Goal: Task Accomplishment & Management: Manage account settings

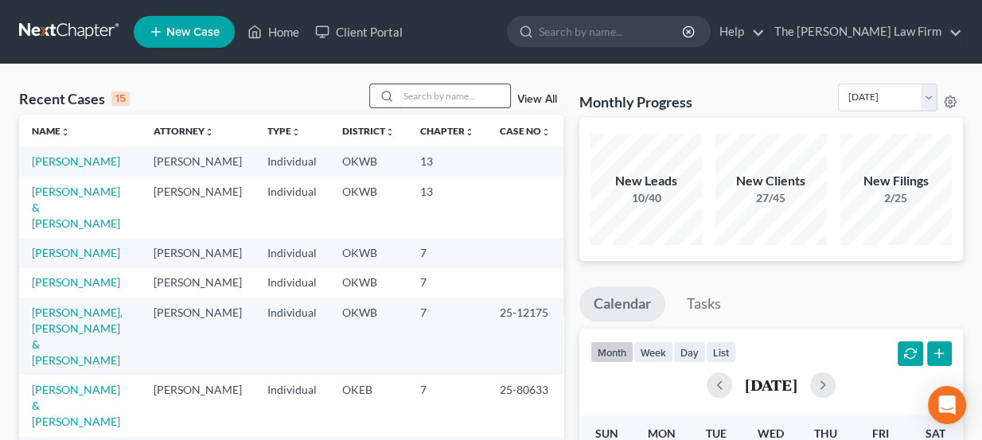
click at [451, 92] on input "search" at bounding box center [454, 95] width 111 height 23
type input "nail"
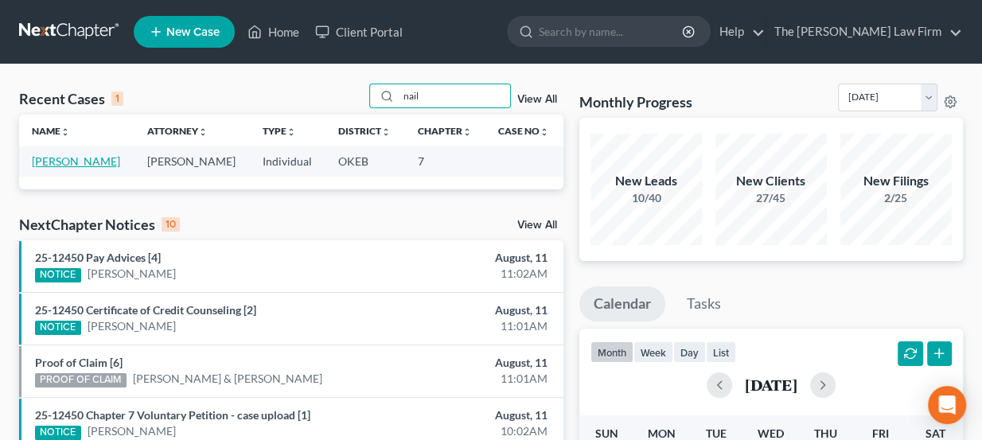
click at [86, 157] on link "[PERSON_NAME]" at bounding box center [76, 161] width 88 height 14
select select "8"
select select "4"
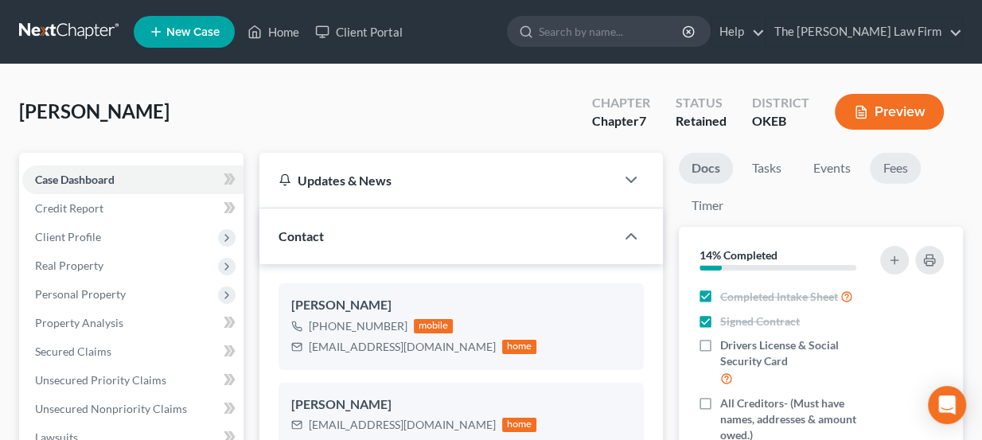
click at [912, 158] on link "Fees" at bounding box center [895, 168] width 51 height 31
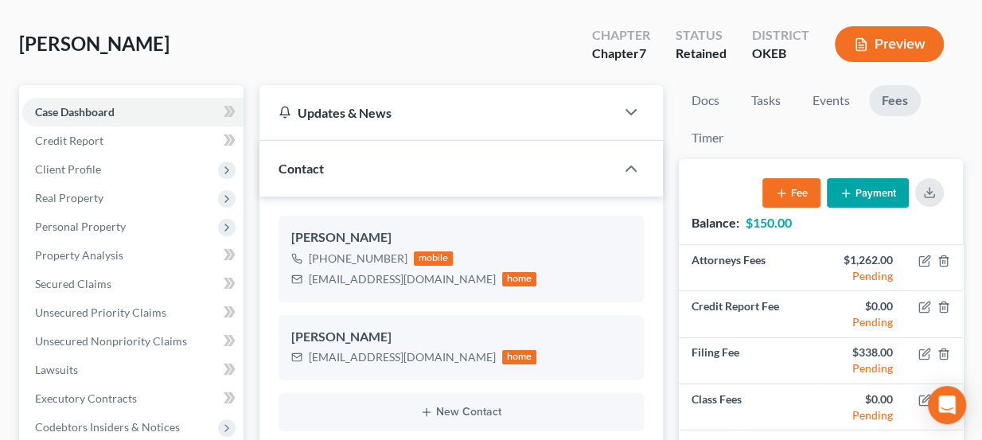
scroll to position [72, 0]
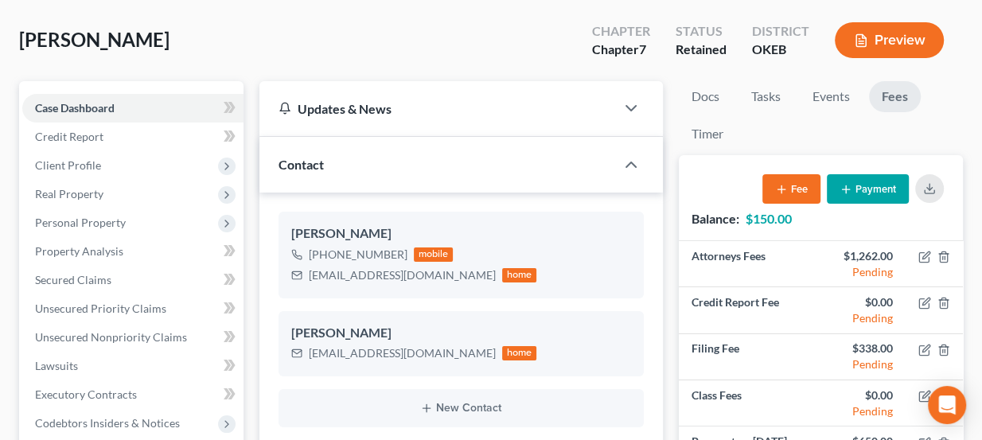
click at [868, 180] on button "Payment" at bounding box center [868, 188] width 82 height 29
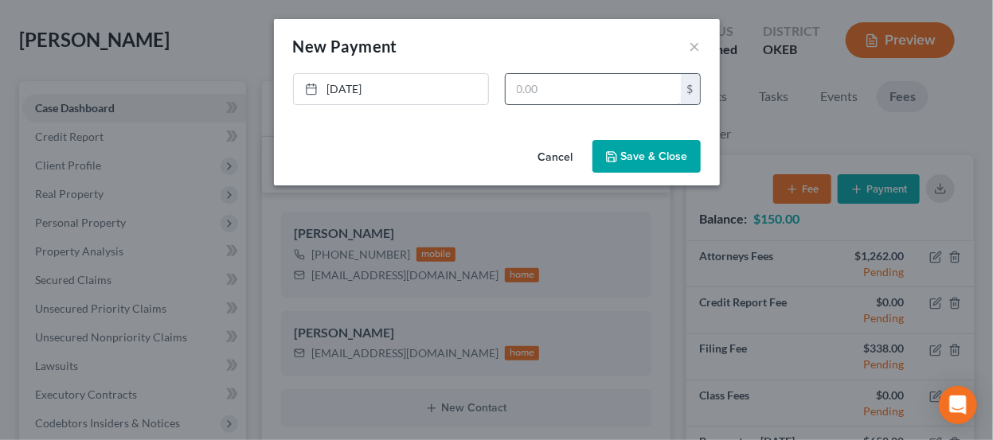
click at [547, 79] on input "text" at bounding box center [593, 89] width 175 height 30
type input "150"
click at [628, 158] on button "Save & Close" at bounding box center [646, 156] width 108 height 33
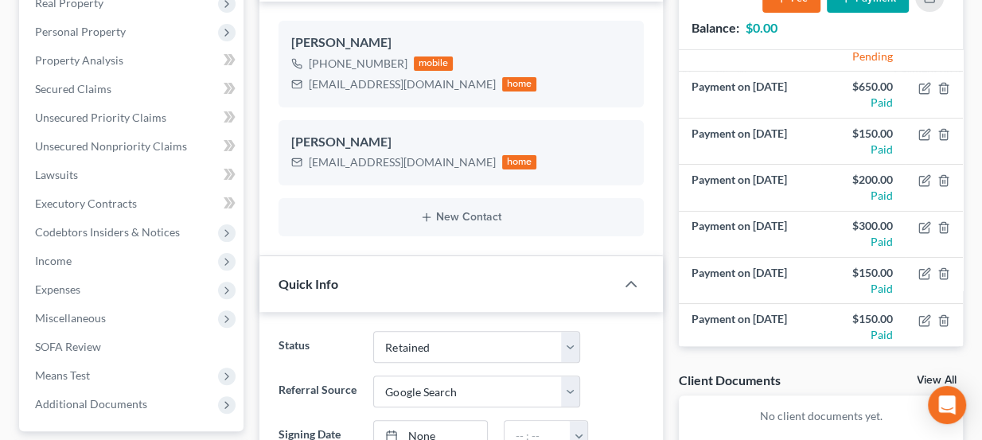
scroll to position [361, 0]
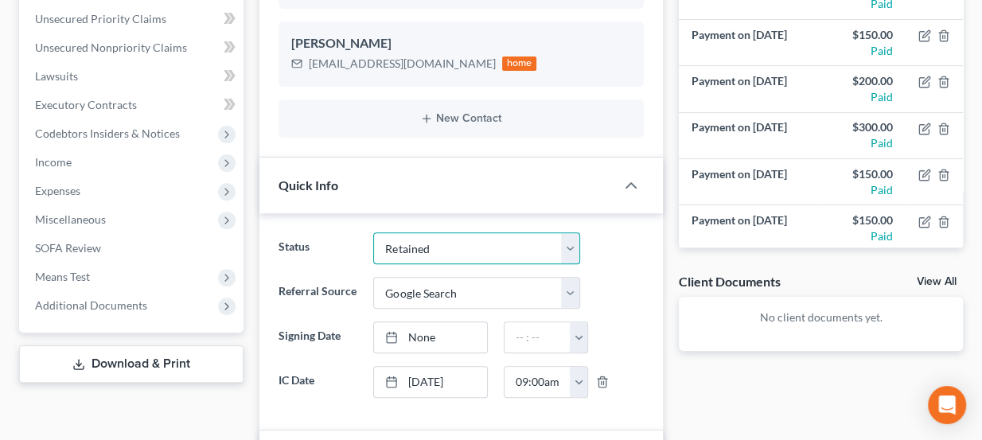
click at [437, 250] on select "Discharged Dismissed Filed Info Sent In Progress Lead Lost Lead Ready to File R…" at bounding box center [476, 248] width 207 height 32
select select "4"
click at [373, 232] on select "Discharged Dismissed Filed Info Sent In Progress Lead Lost Lead Ready to File R…" at bounding box center [476, 248] width 207 height 32
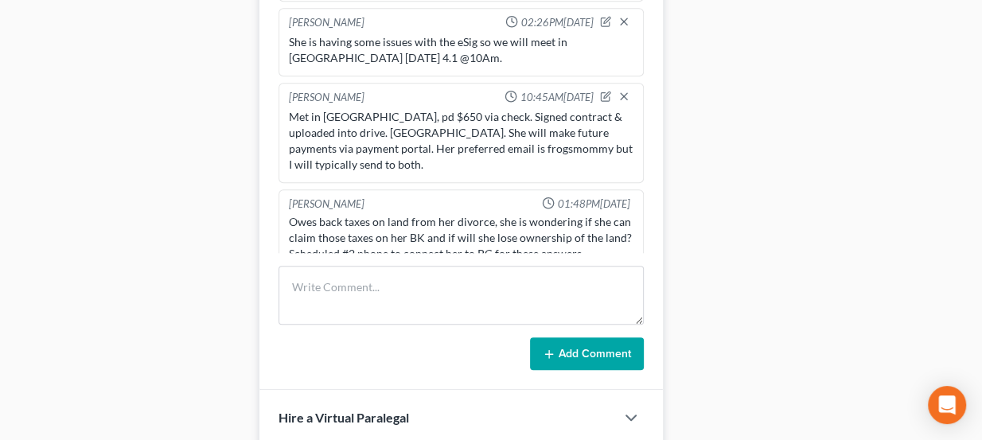
scroll to position [868, 0]
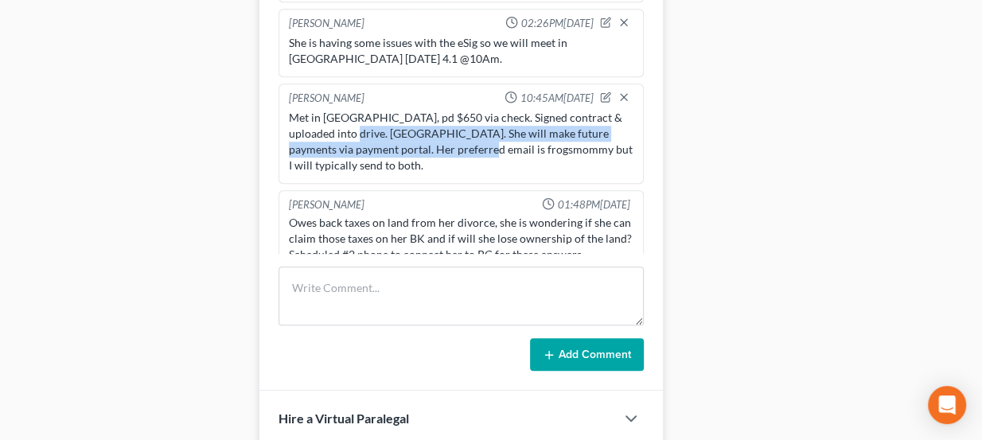
drag, startPoint x: 326, startPoint y: 130, endPoint x: 451, endPoint y: 143, distance: 124.9
click at [451, 143] on div "Met in Ada, pd $650 via check. Signed contract & uploaded into drive. Sent LOR.…" at bounding box center [461, 142] width 345 height 64
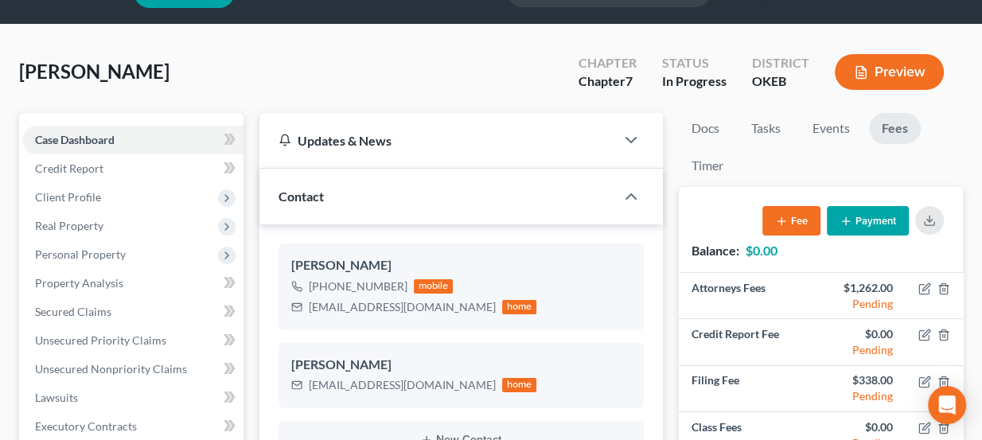
scroll to position [0, 0]
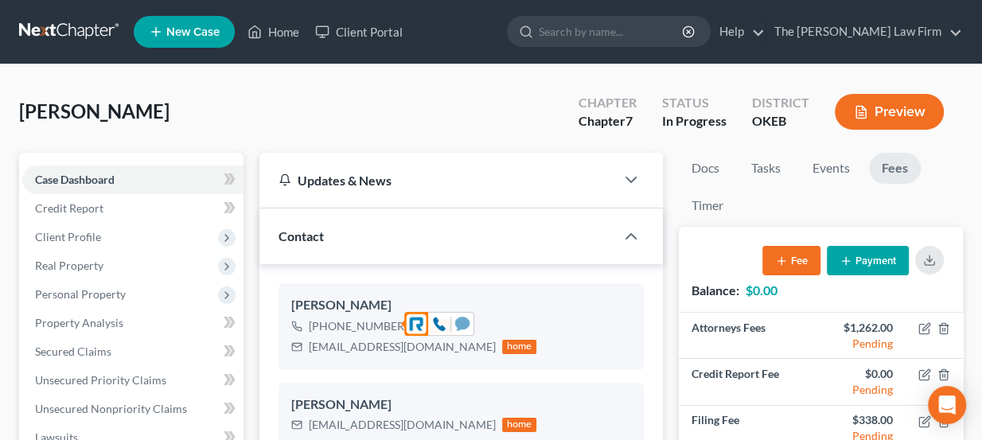
click at [459, 319] on icon at bounding box center [462, 324] width 14 height 14
drag, startPoint x: 746, startPoint y: 18, endPoint x: 776, endPoint y: 16, distance: 30.3
click at [775, 11] on ul "New Case Home Client Portal - No Result - See all results Or Press Enter... Hel…" at bounding box center [549, 31] width 830 height 41
click at [99, 29] on link at bounding box center [70, 32] width 102 height 29
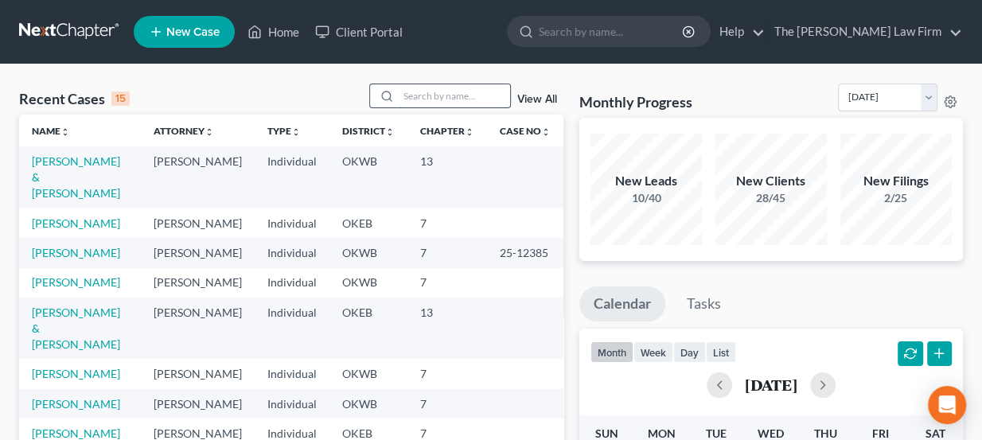
click at [445, 89] on input "search" at bounding box center [454, 95] width 111 height 23
type input "[PERSON_NAME]"
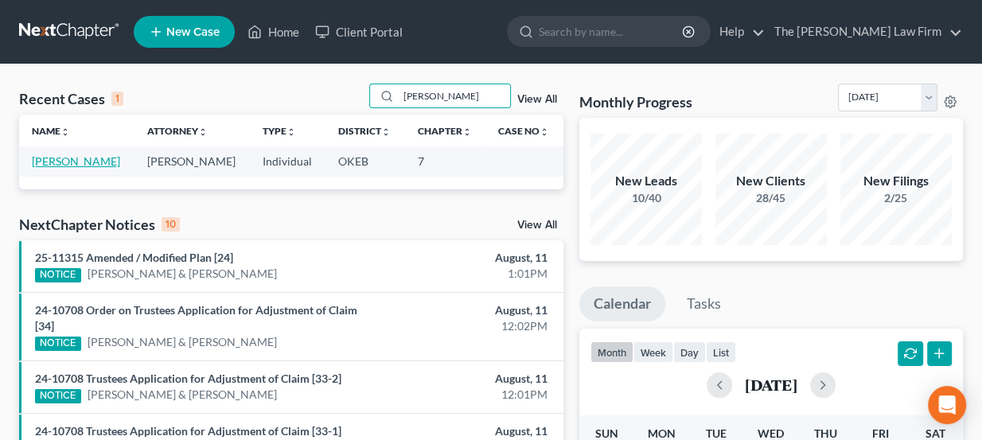
click at [60, 162] on link "[PERSON_NAME]" at bounding box center [76, 161] width 88 height 14
select select "3"
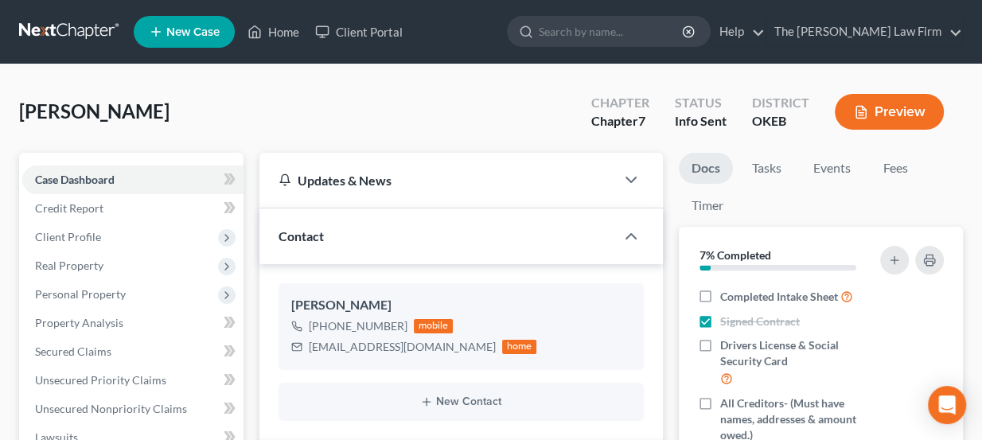
drag, startPoint x: 115, startPoint y: 110, endPoint x: 189, endPoint y: 116, distance: 74.3
click at [191, 116] on div "Hamilton, Racheal Upgraded Chapter Chapter 7 Status Info Sent District OKEB Pre…" at bounding box center [491, 118] width 944 height 69
click at [189, 115] on div "Hamilton, Racheal Upgraded Chapter Chapter 7 Status Info Sent District OKEB Pre…" at bounding box center [491, 118] width 944 height 69
click at [177, 115] on div "Hamilton, Racheal Upgraded Chapter Chapter 7 Status Info Sent District OKEB Pre…" at bounding box center [491, 118] width 944 height 69
drag, startPoint x: 175, startPoint y: 114, endPoint x: 16, endPoint y: 115, distance: 159.2
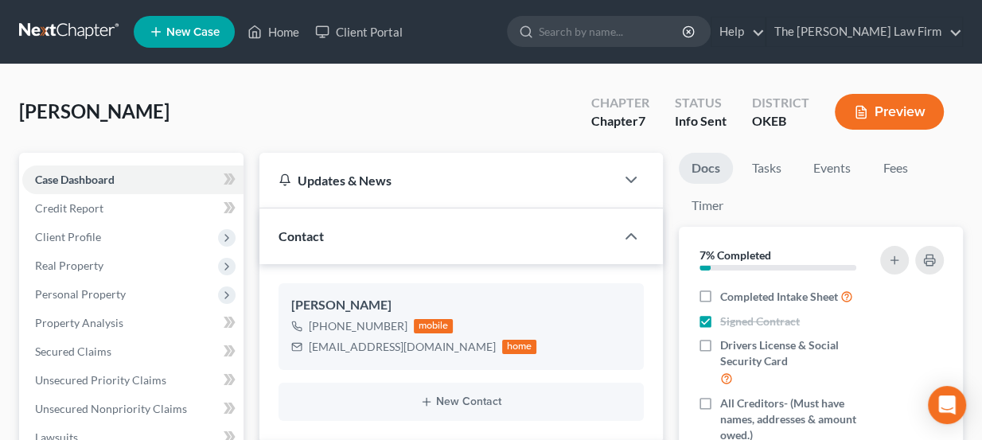
drag, startPoint x: 21, startPoint y: 114, endPoint x: 195, endPoint y: 107, distance: 173.7
click at [195, 107] on div "Hamilton, Racheal Upgraded Chapter Chapter 7 Status Info Sent District OKEB Pre…" at bounding box center [491, 118] width 944 height 69
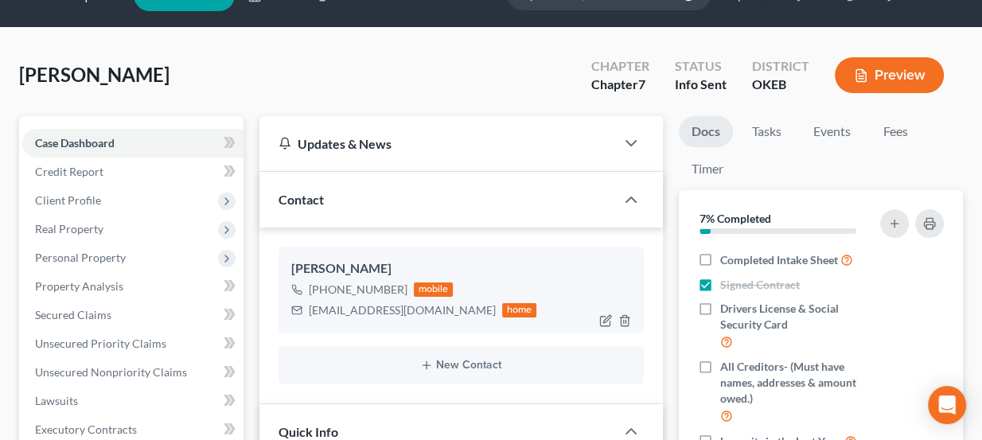
scroll to position [72, 0]
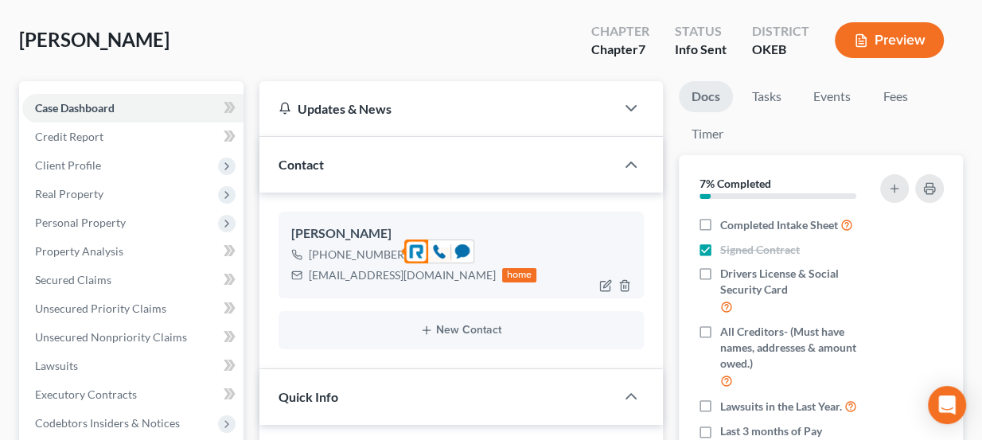
click at [372, 248] on div "+1 (405) 592-9185" at bounding box center [358, 255] width 99 height 16
click at [466, 251] on icon at bounding box center [462, 251] width 14 height 14
click at [385, 252] on div "+1 (405) 592-9185" at bounding box center [358, 255] width 99 height 16
click at [458, 252] on icon at bounding box center [462, 251] width 14 height 14
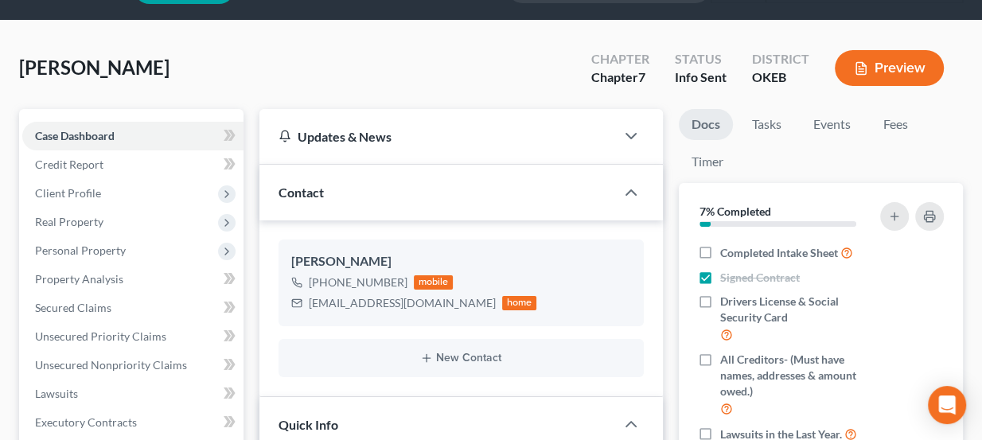
scroll to position [0, 0]
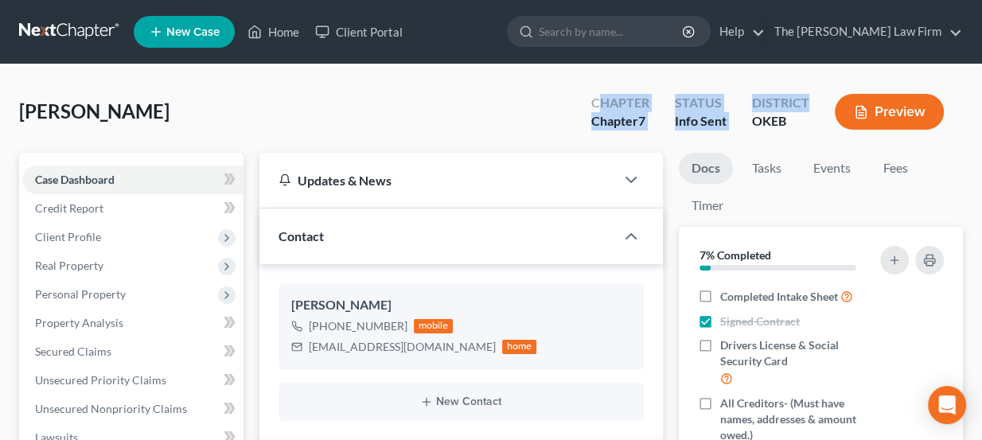
drag, startPoint x: 601, startPoint y: 106, endPoint x: 814, endPoint y: 101, distance: 212.6
click at [814, 101] on div "Chapter Chapter 7 Status Info Sent District OKEB Preview" at bounding box center [771, 113] width 385 height 47
click at [814, 102] on div "District OKEB" at bounding box center [781, 113] width 83 height 47
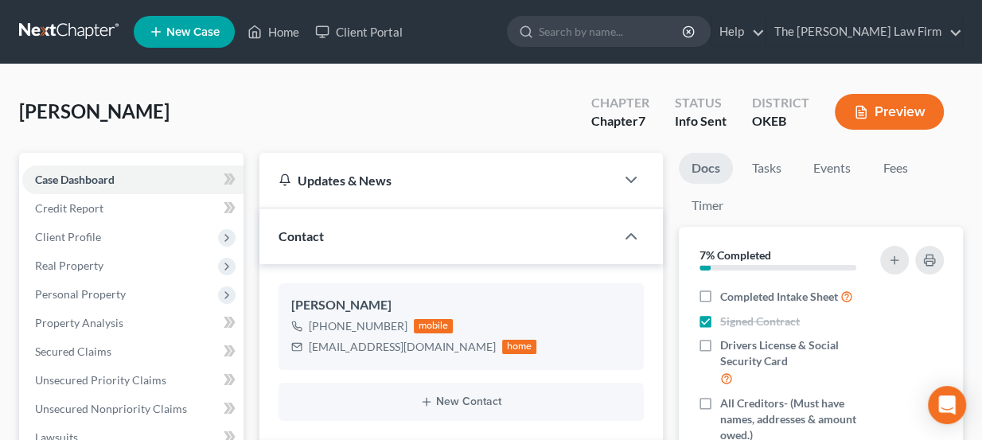
click at [75, 18] on link at bounding box center [70, 32] width 102 height 29
click at [83, 26] on link at bounding box center [70, 32] width 102 height 29
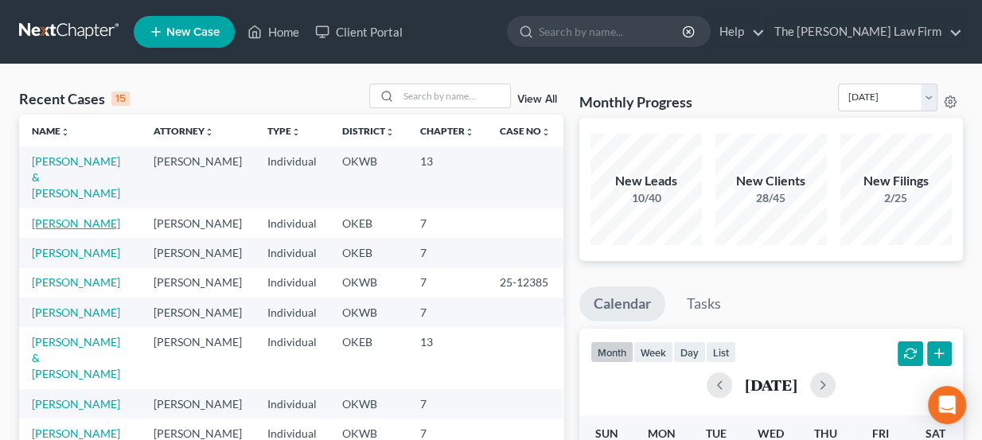
click at [72, 217] on link "[PERSON_NAME]" at bounding box center [76, 224] width 88 height 14
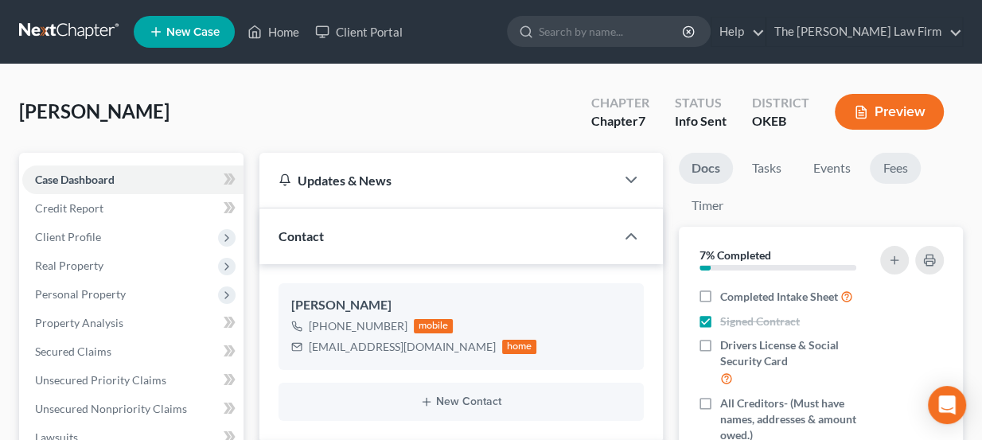
click at [904, 159] on link "Fees" at bounding box center [895, 168] width 51 height 31
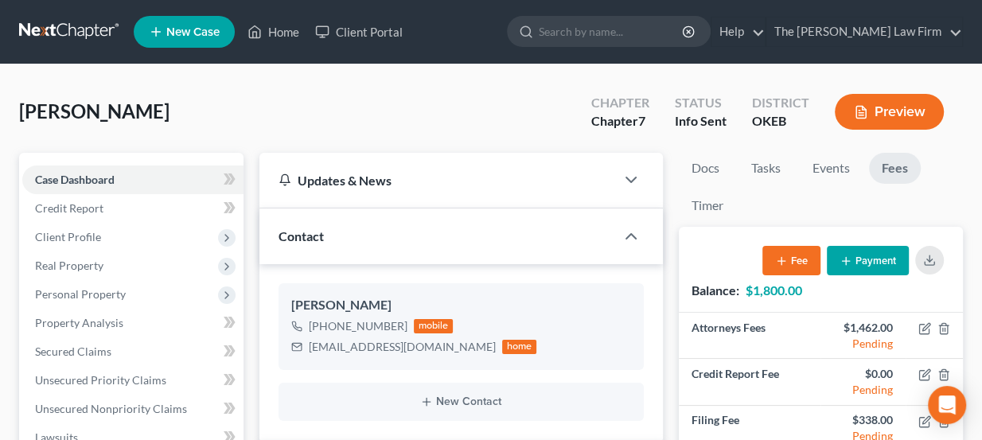
click at [868, 260] on button "Payment" at bounding box center [868, 260] width 82 height 29
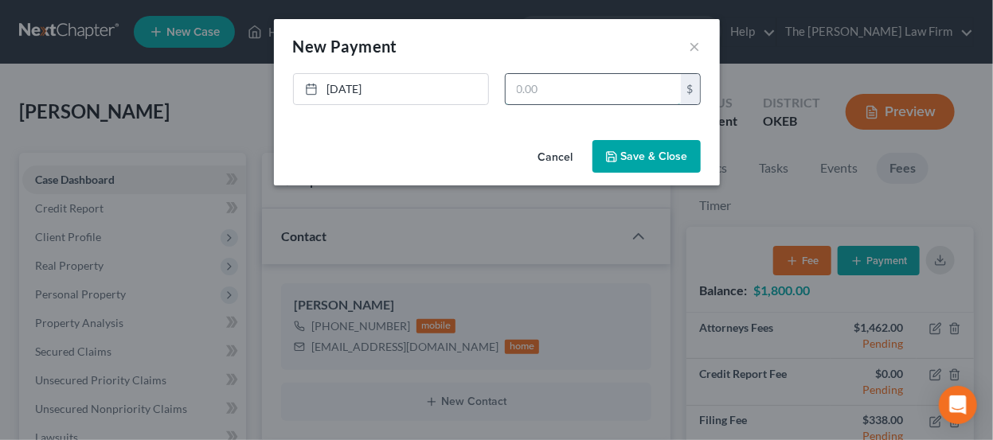
click at [581, 92] on input "text" at bounding box center [593, 89] width 175 height 30
type input "1,800"
click at [628, 150] on button "Save & Close" at bounding box center [646, 156] width 108 height 33
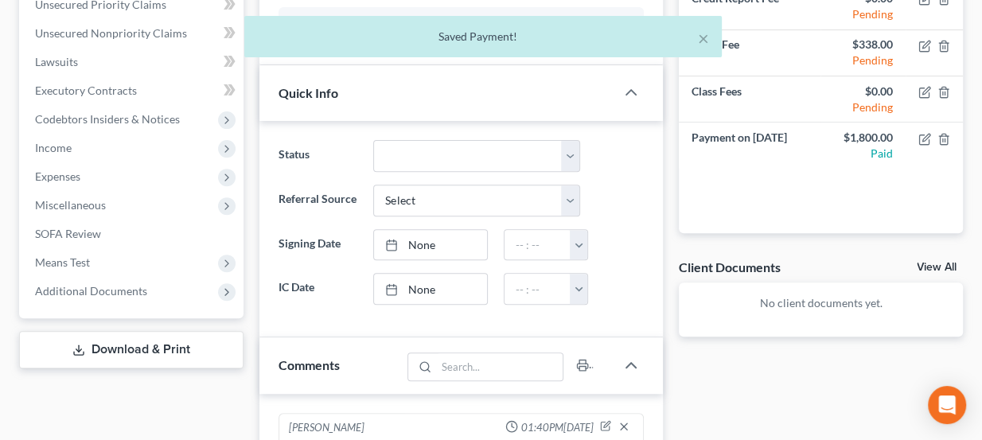
scroll to position [434, 0]
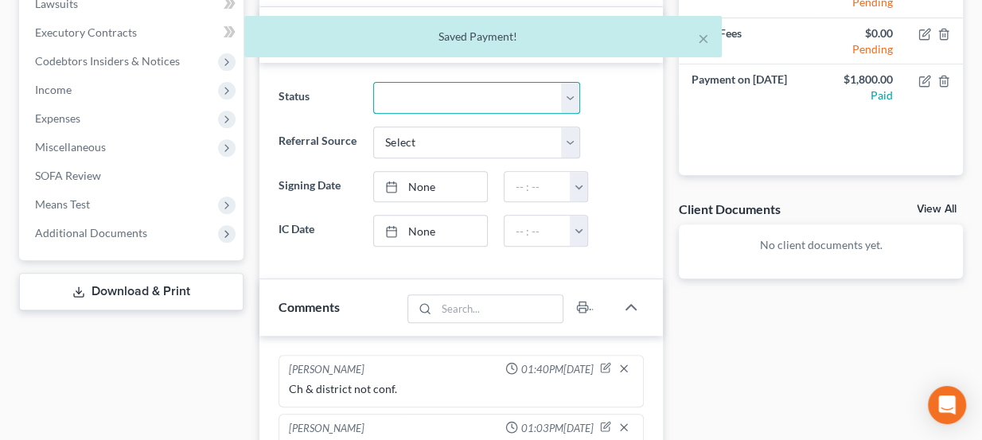
click at [480, 90] on select "Discharged Dismissed Filed Info Sent In Progress Lead Lost Lead Ready to File R…" at bounding box center [476, 98] width 207 height 32
click at [562, 89] on select "Discharged Dismissed Filed Info Sent In Progress Lead Lost Lead Ready to File R…" at bounding box center [476, 98] width 207 height 32
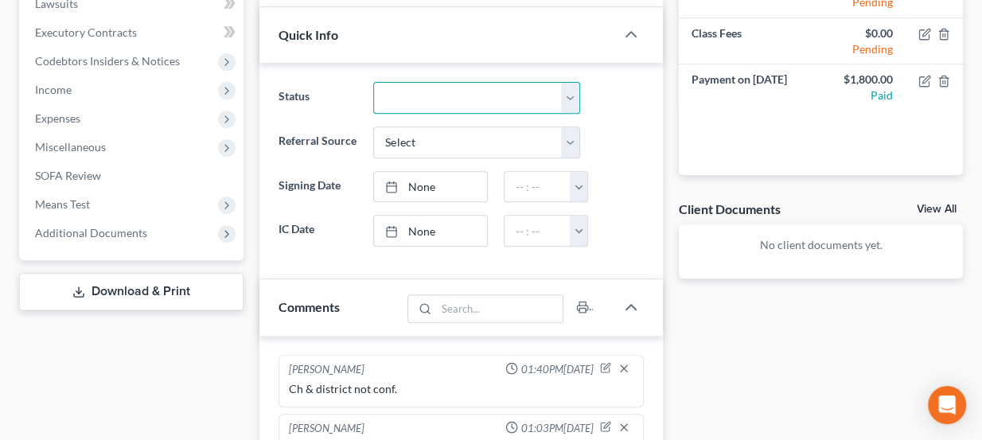
select select "4"
click at [373, 82] on select "Discharged Dismissed Filed Info Sent In Progress Lead Lost Lead Ready to File R…" at bounding box center [476, 98] width 207 height 32
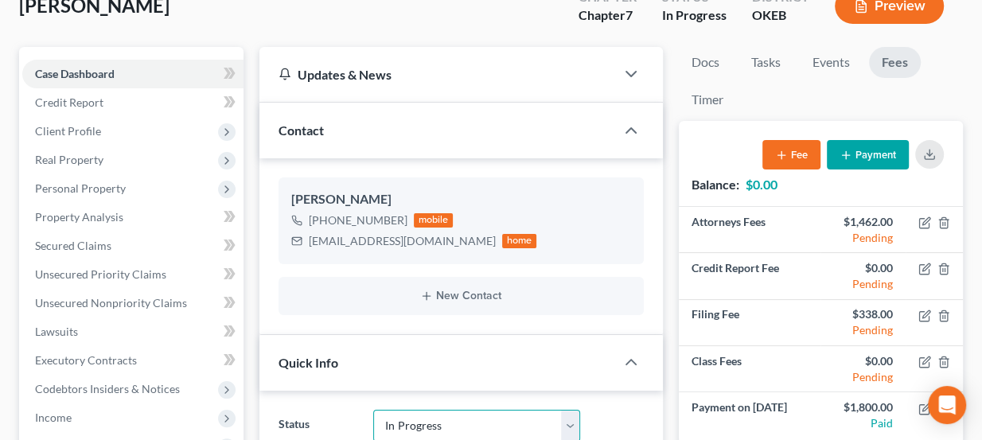
scroll to position [0, 0]
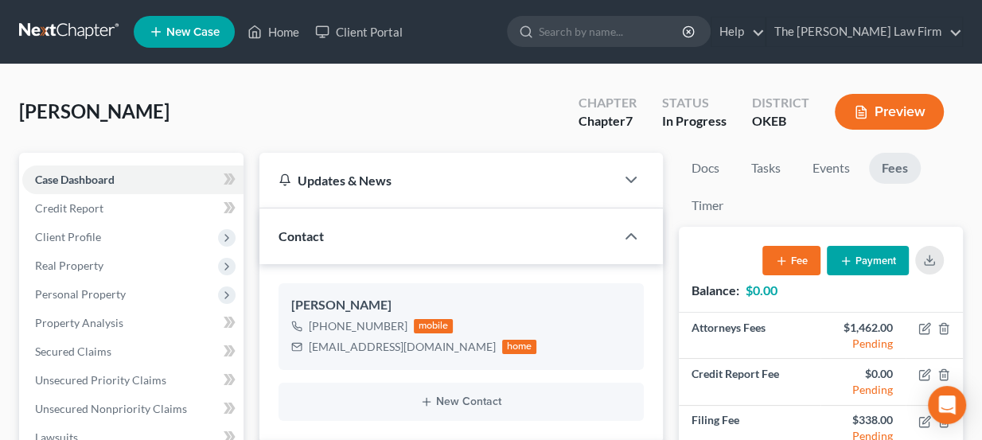
click at [92, 24] on link at bounding box center [70, 32] width 102 height 29
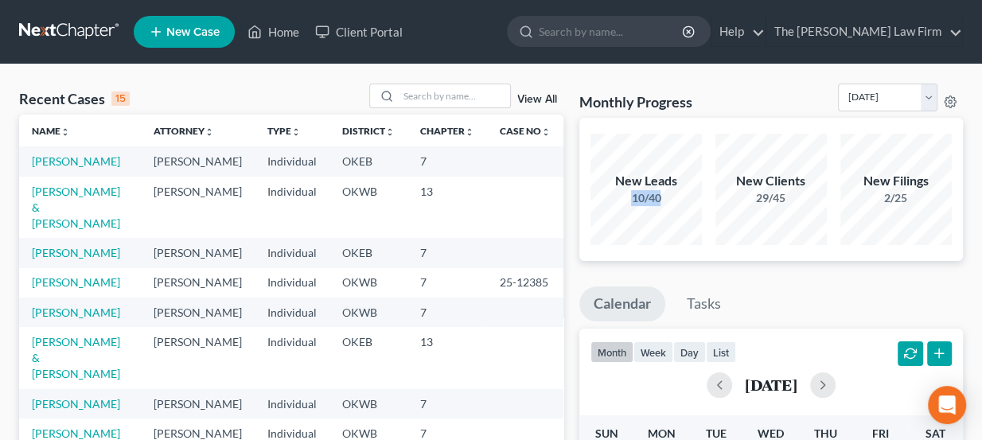
drag, startPoint x: 638, startPoint y: 204, endPoint x: 679, endPoint y: 207, distance: 41.5
click at [679, 207] on div "New Leads 10/40" at bounding box center [646, 189] width 111 height 111
click at [74, 22] on link at bounding box center [70, 32] width 102 height 29
